Goal: Transaction & Acquisition: Download file/media

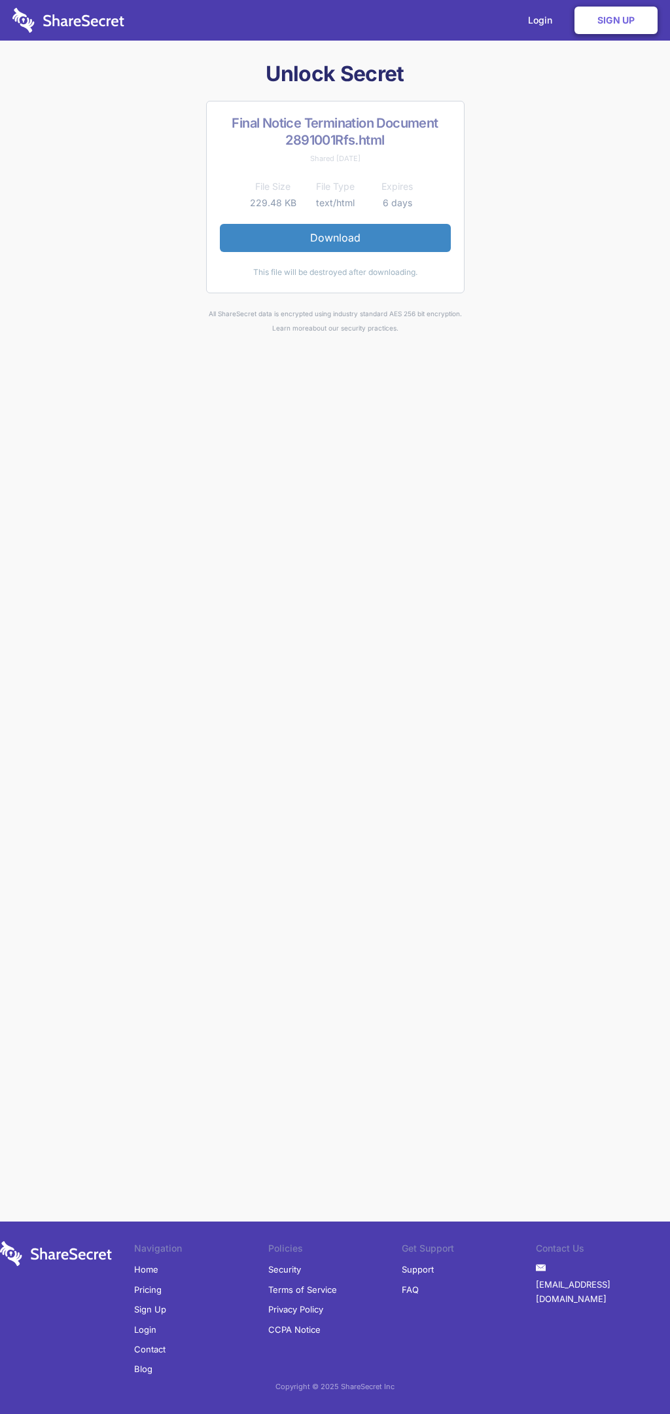
click at [335, 238] on link "Download" at bounding box center [335, 237] width 231 height 27
